Goal: Information Seeking & Learning: Learn about a topic

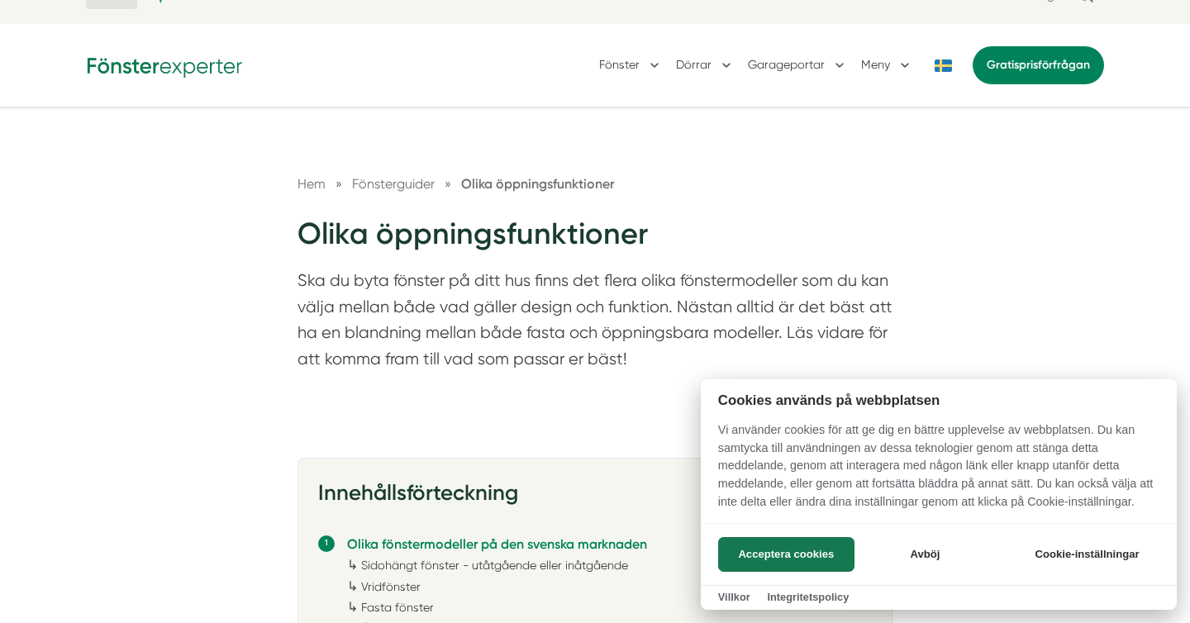
scroll to position [43, 0]
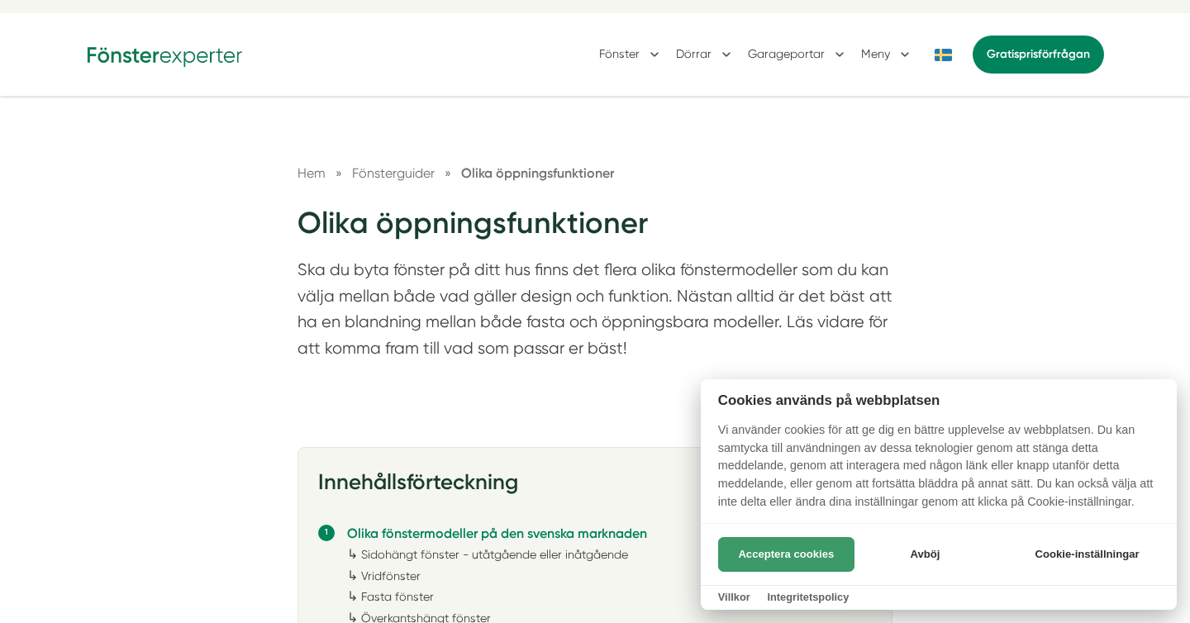
click at [800, 561] on button "Acceptera cookies" at bounding box center [786, 554] width 136 height 35
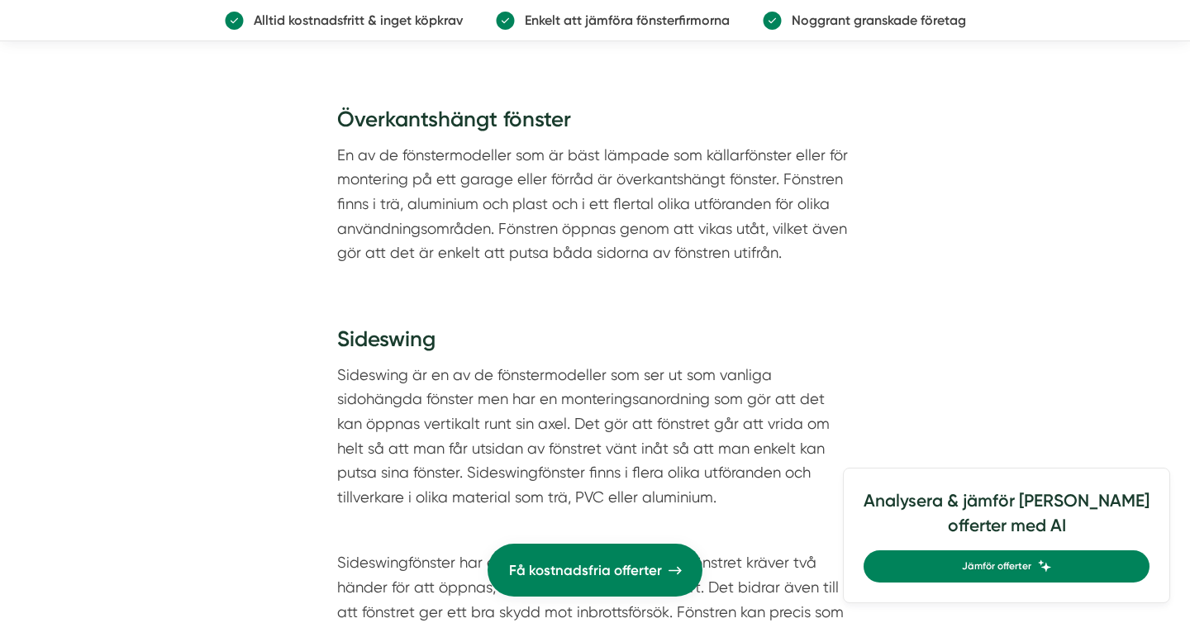
scroll to position [3579, 0]
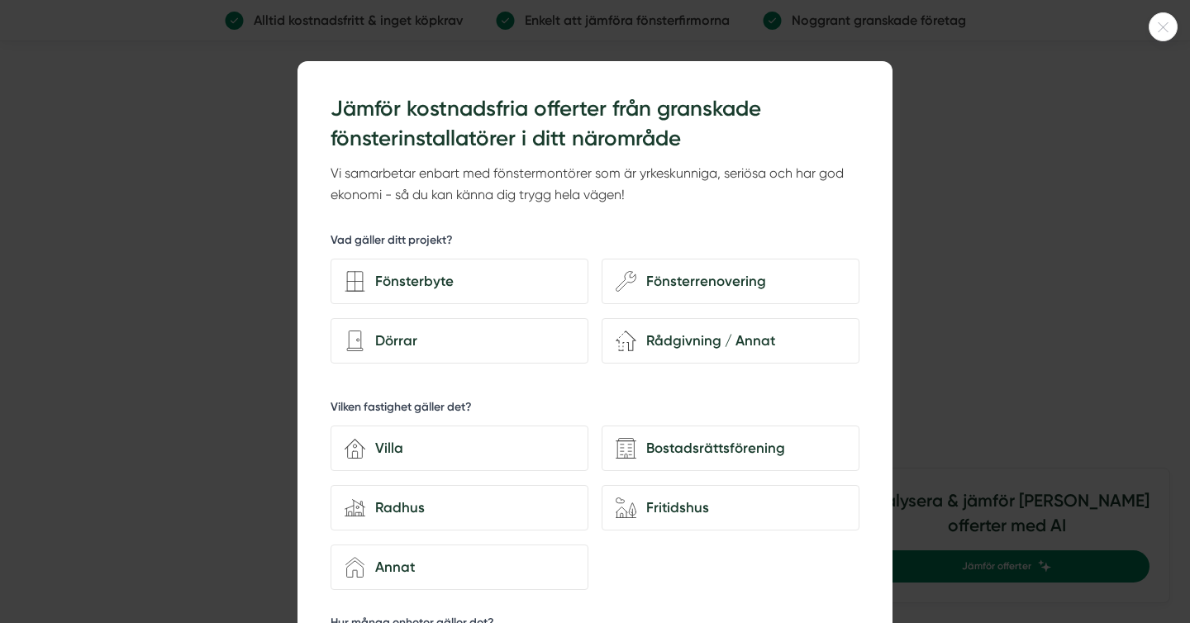
click at [1174, 30] on icon at bounding box center [1163, 27] width 27 height 10
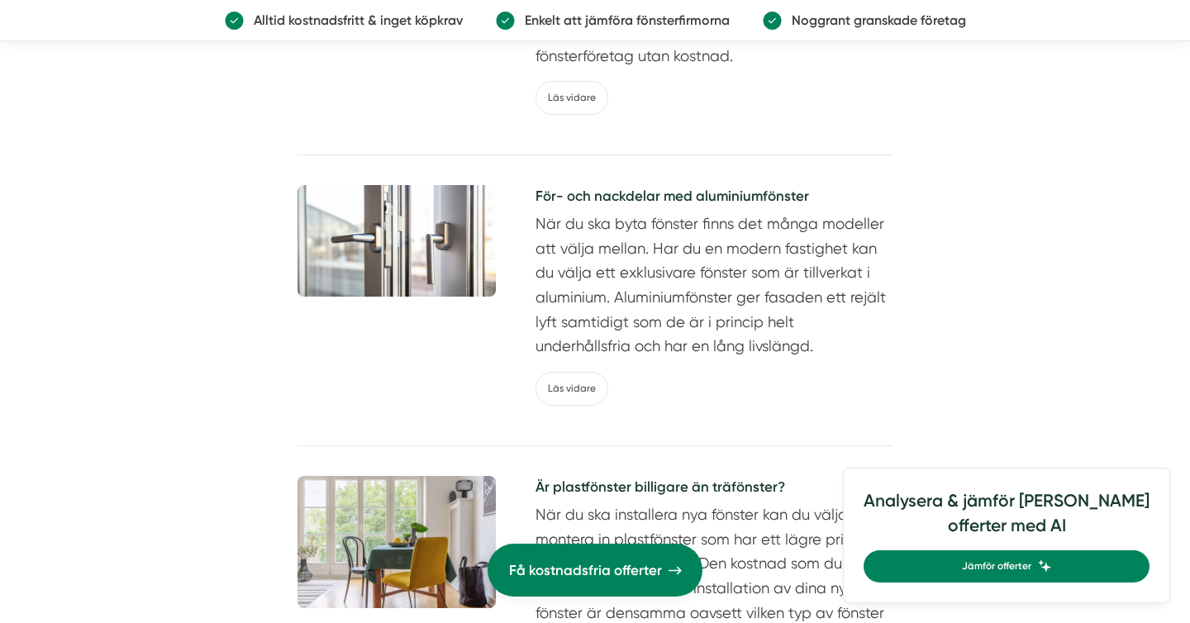
scroll to position [5692, 0]
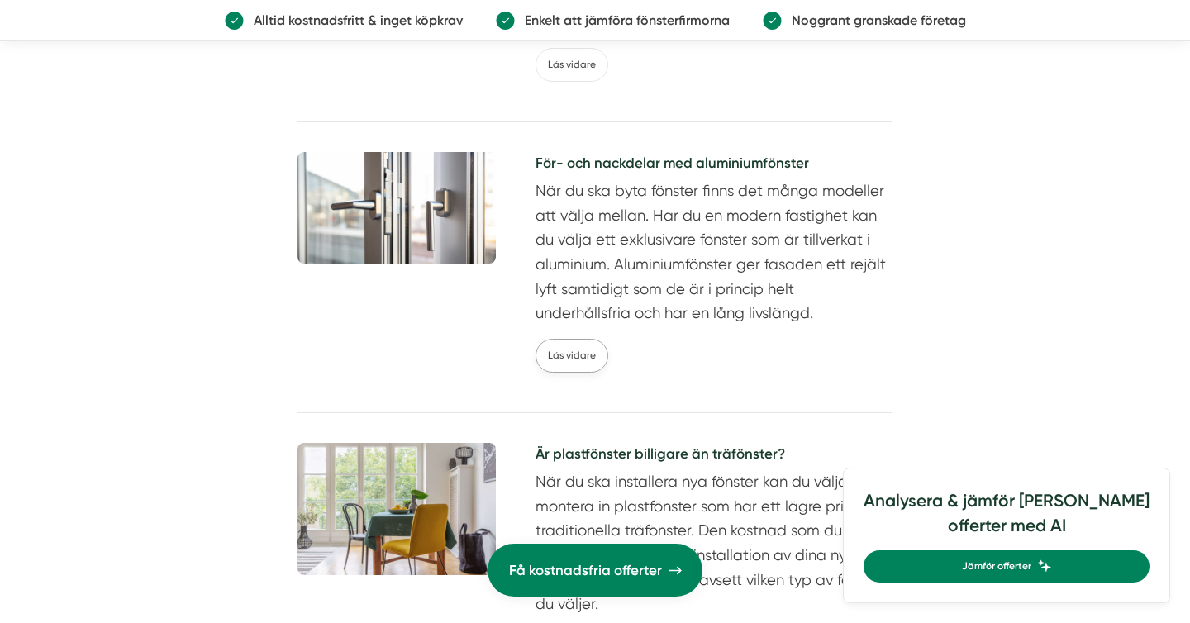
click at [568, 361] on link "Läs vidare" at bounding box center [572, 356] width 73 height 34
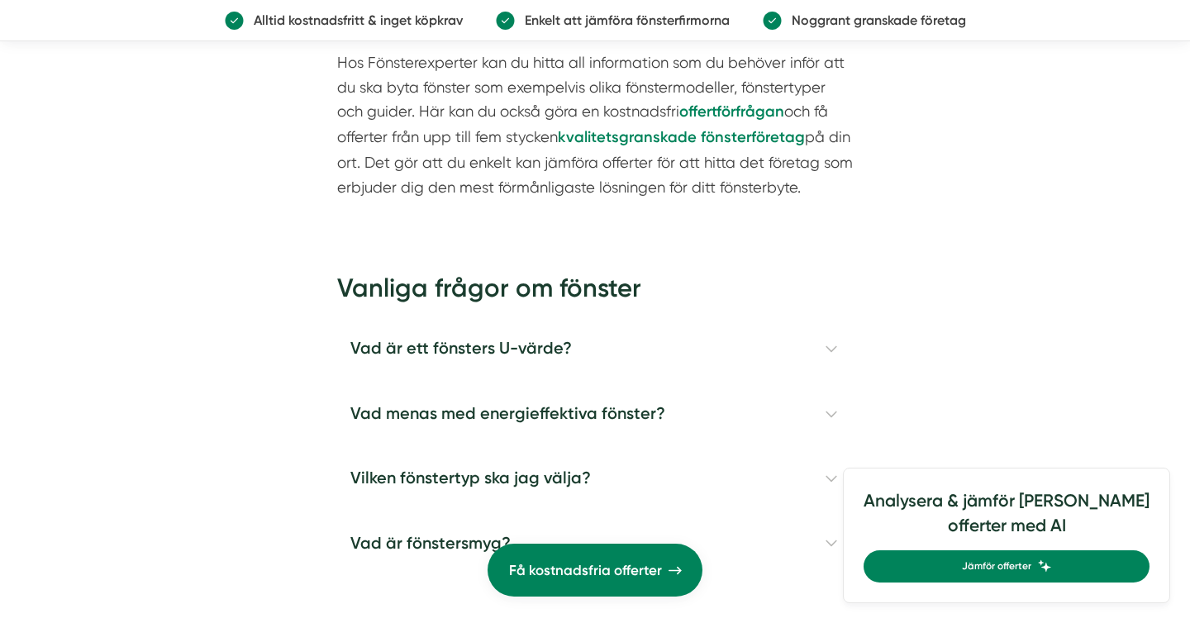
scroll to position [4542, 0]
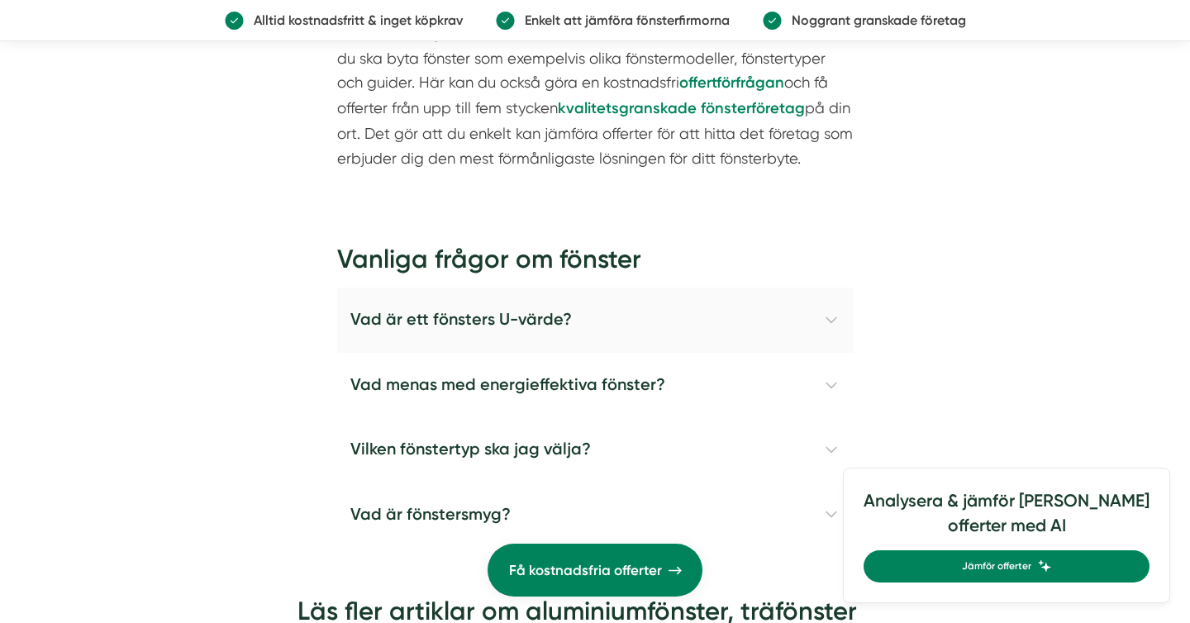
click at [415, 319] on h4 "Vad är ett fönsters U-värde?" at bounding box center [595, 320] width 516 height 64
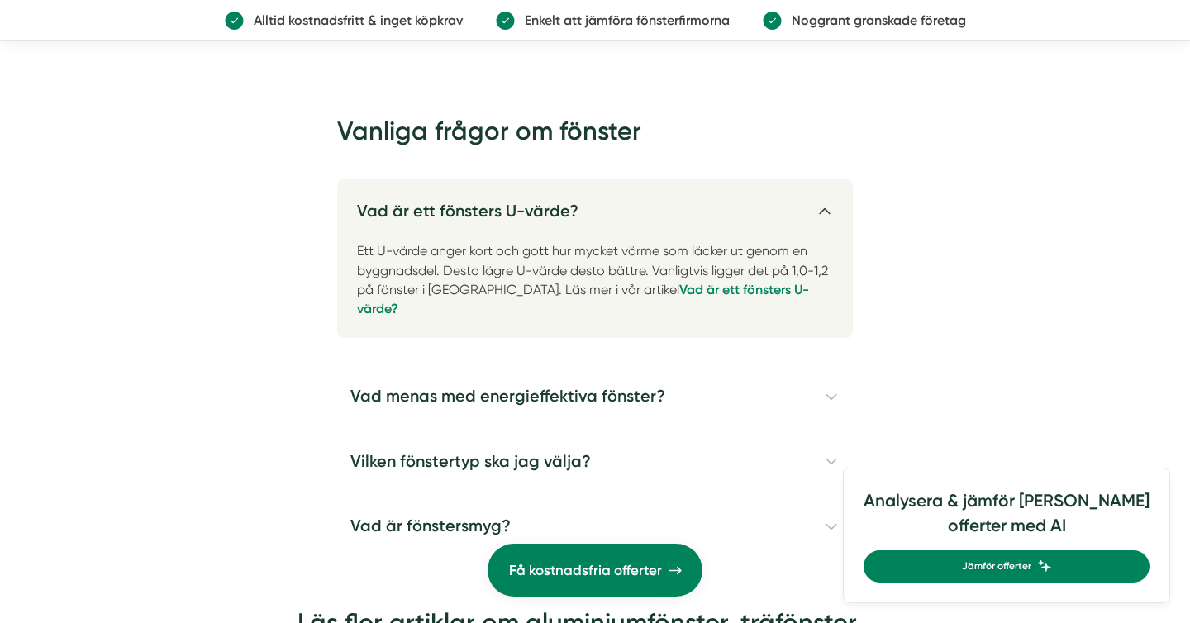
scroll to position [4673, 0]
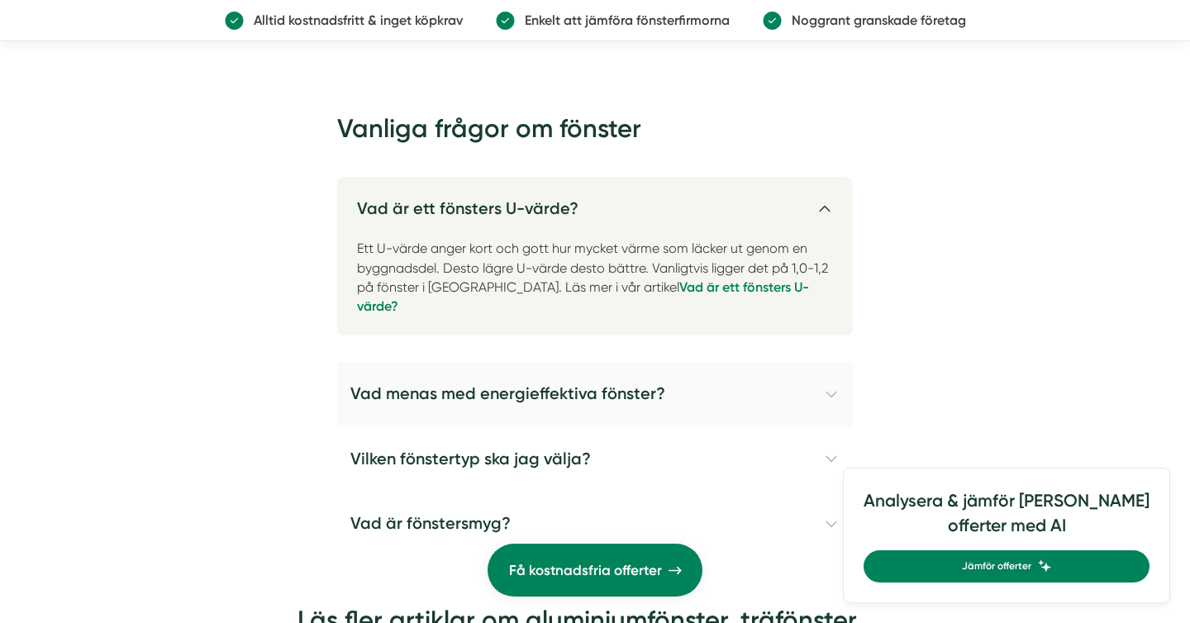
click at [376, 375] on h4 "Vad menas med energieffektiva fönster?" at bounding box center [595, 394] width 516 height 64
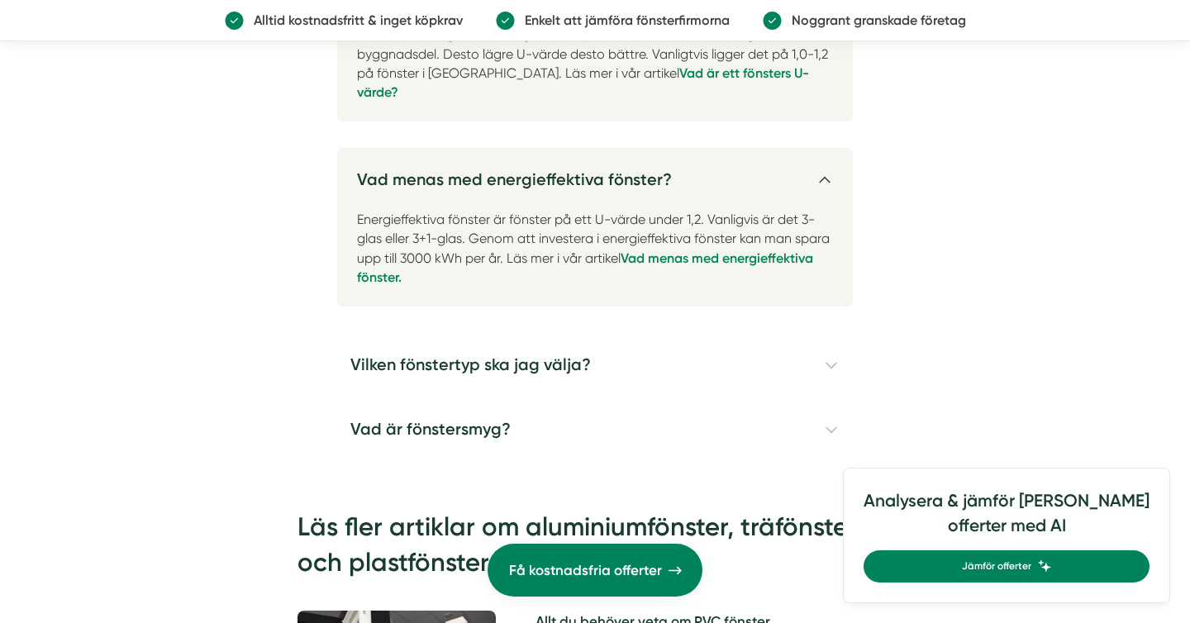
scroll to position [4931, 0]
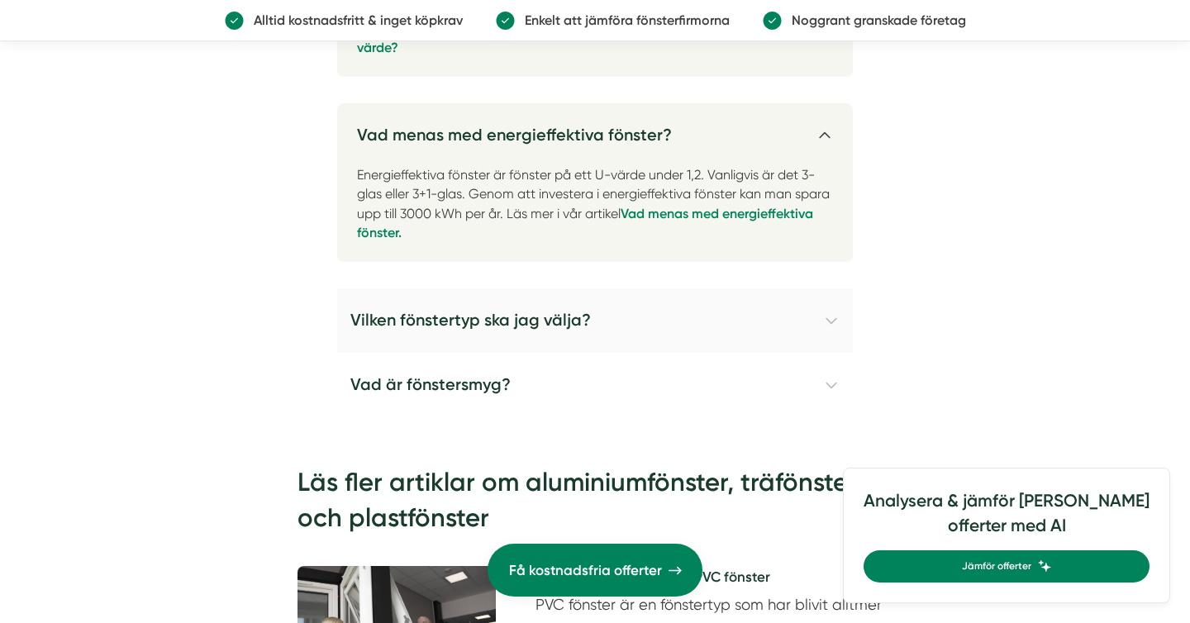
click at [422, 302] on h4 "Vilken fönstertyp ska jag välja?" at bounding box center [595, 321] width 516 height 64
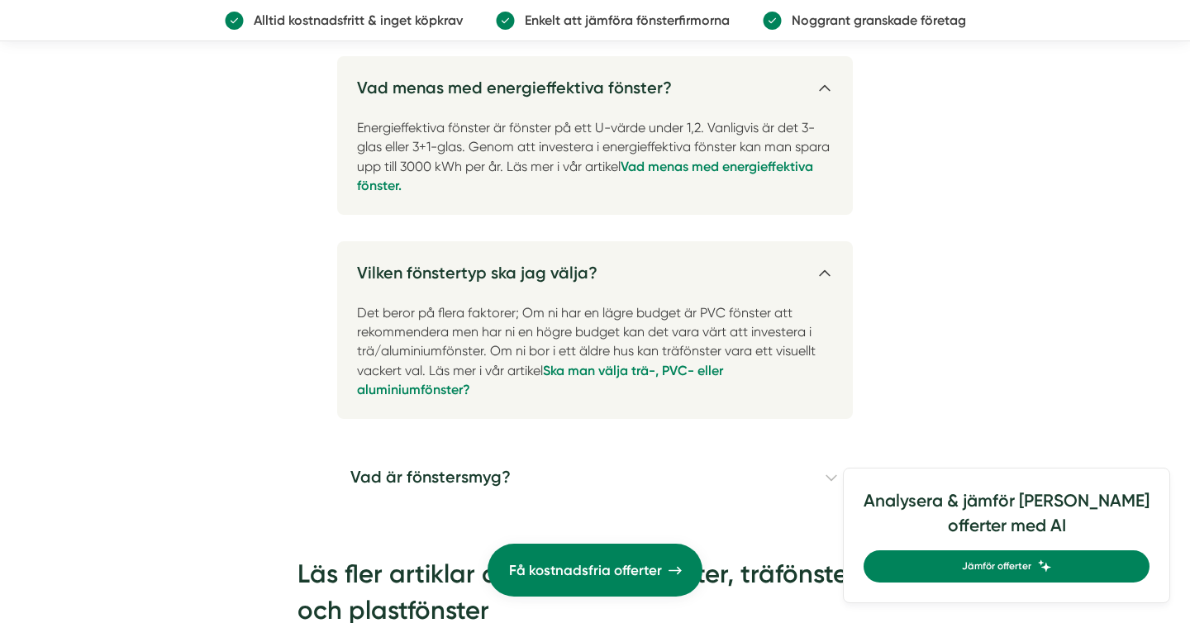
scroll to position [5020, 0]
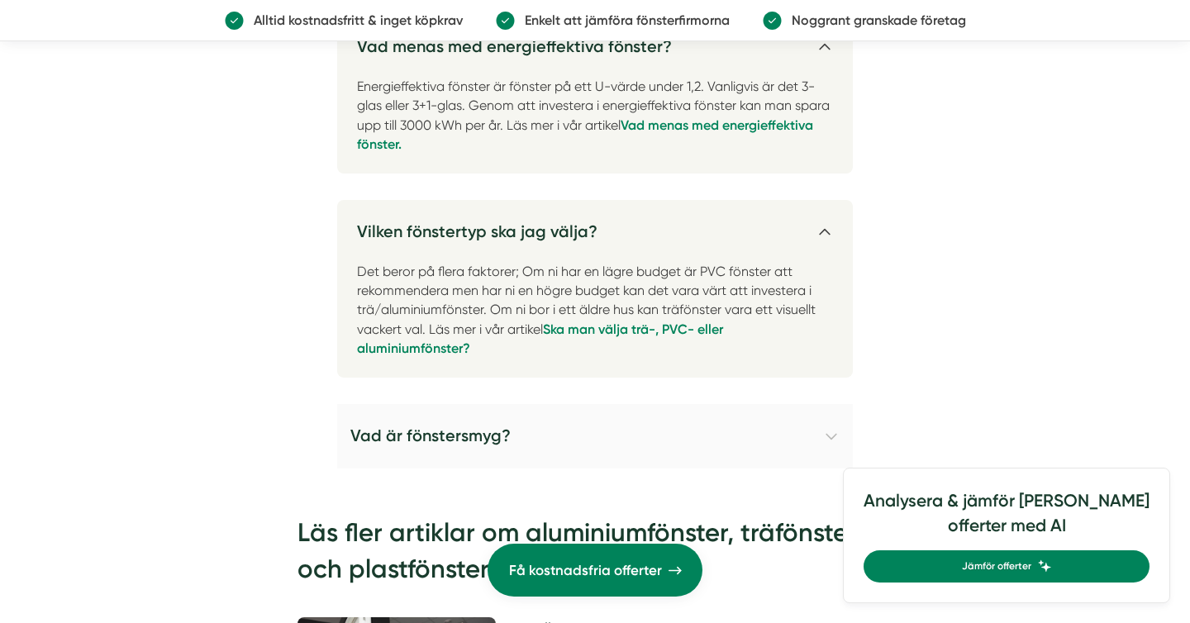
click at [370, 415] on h4 "Vad är fönstersmyg?" at bounding box center [595, 436] width 516 height 64
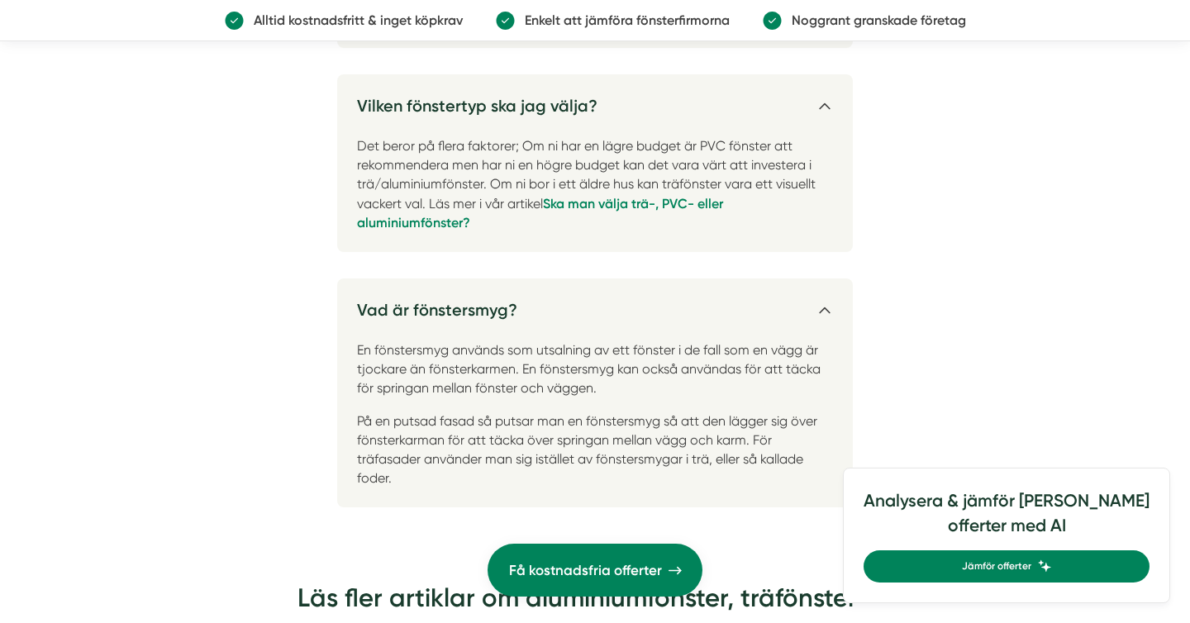
scroll to position [5168, 0]
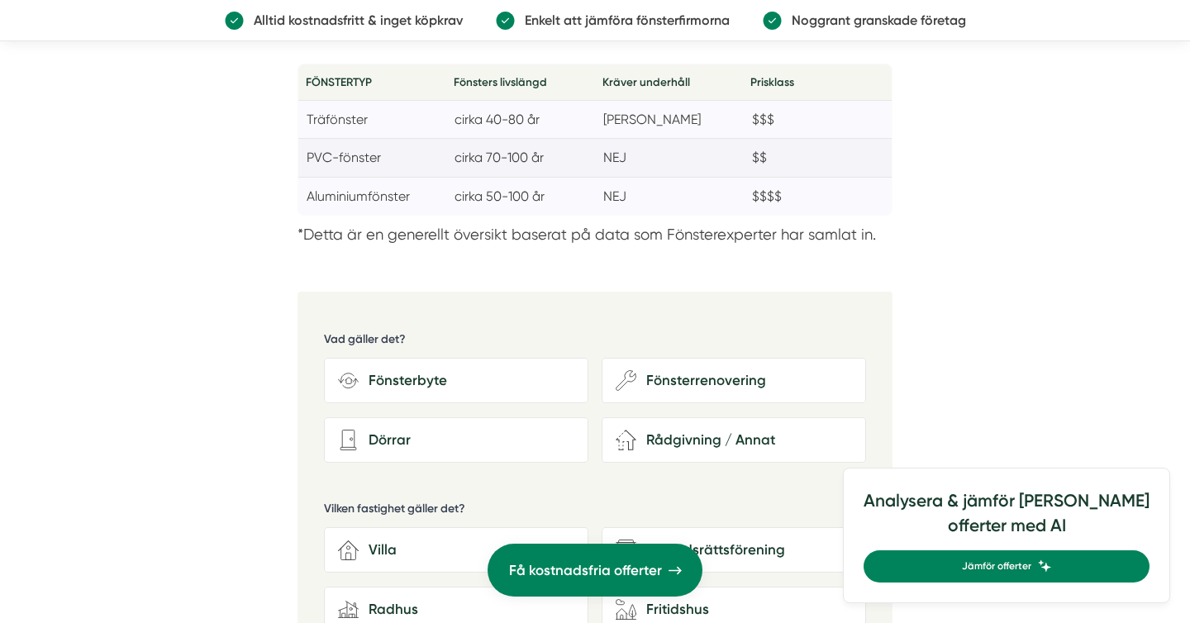
scroll to position [2545, 0]
